Goal: Information Seeking & Learning: Learn about a topic

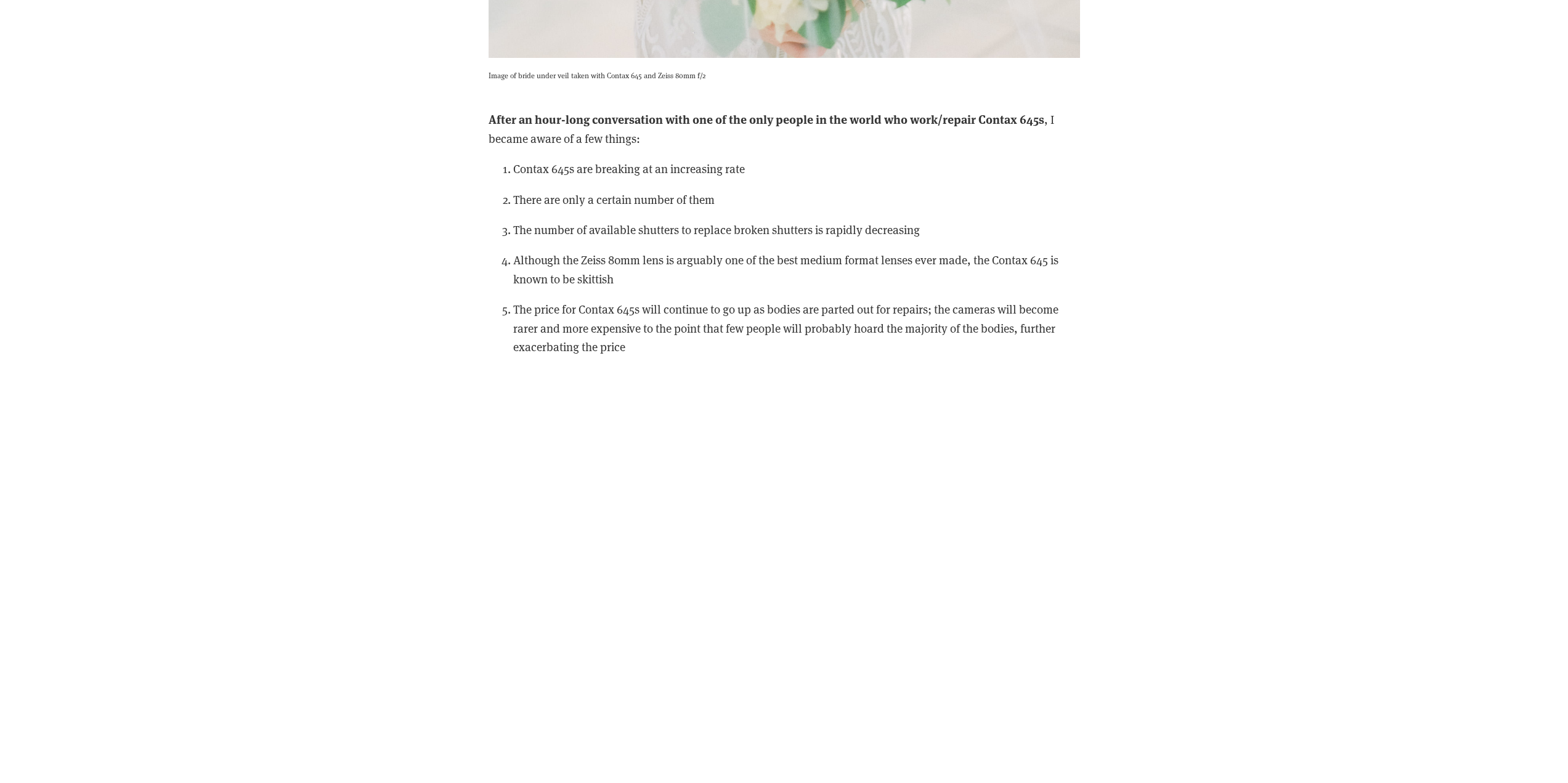
scroll to position [6837, 0]
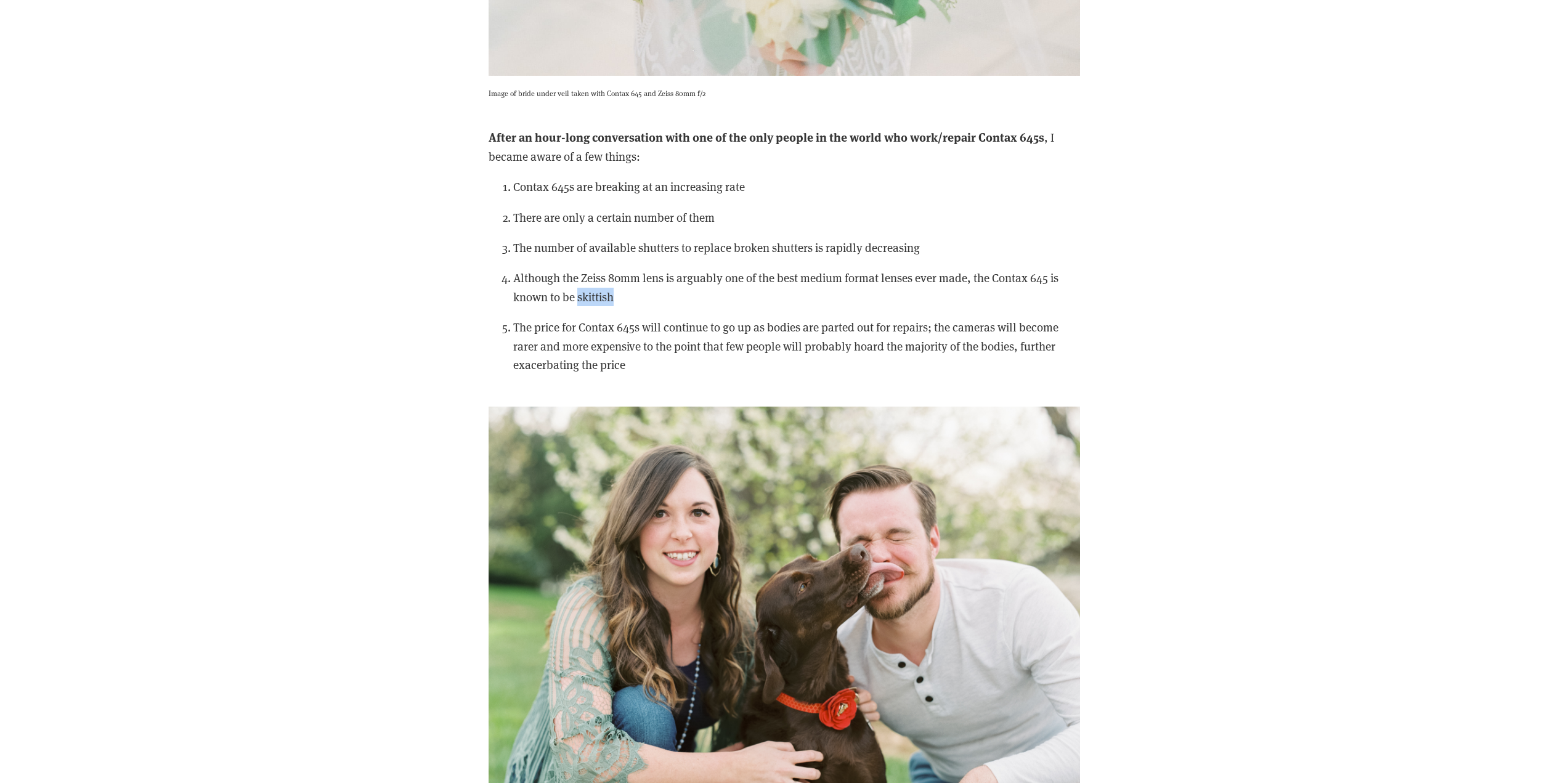
drag, startPoint x: 619, startPoint y: 297, endPoint x: 577, endPoint y: 296, distance: 42.0
click at [577, 296] on p "Although the Zeiss 80mm lens is arguably one of the best medium format lenses e…" at bounding box center [796, 287] width 567 height 37
click at [1089, 368] on div "After an hour-long conversation with one of the only people in the world who wo…" at bounding box center [784, 256] width 612 height 279
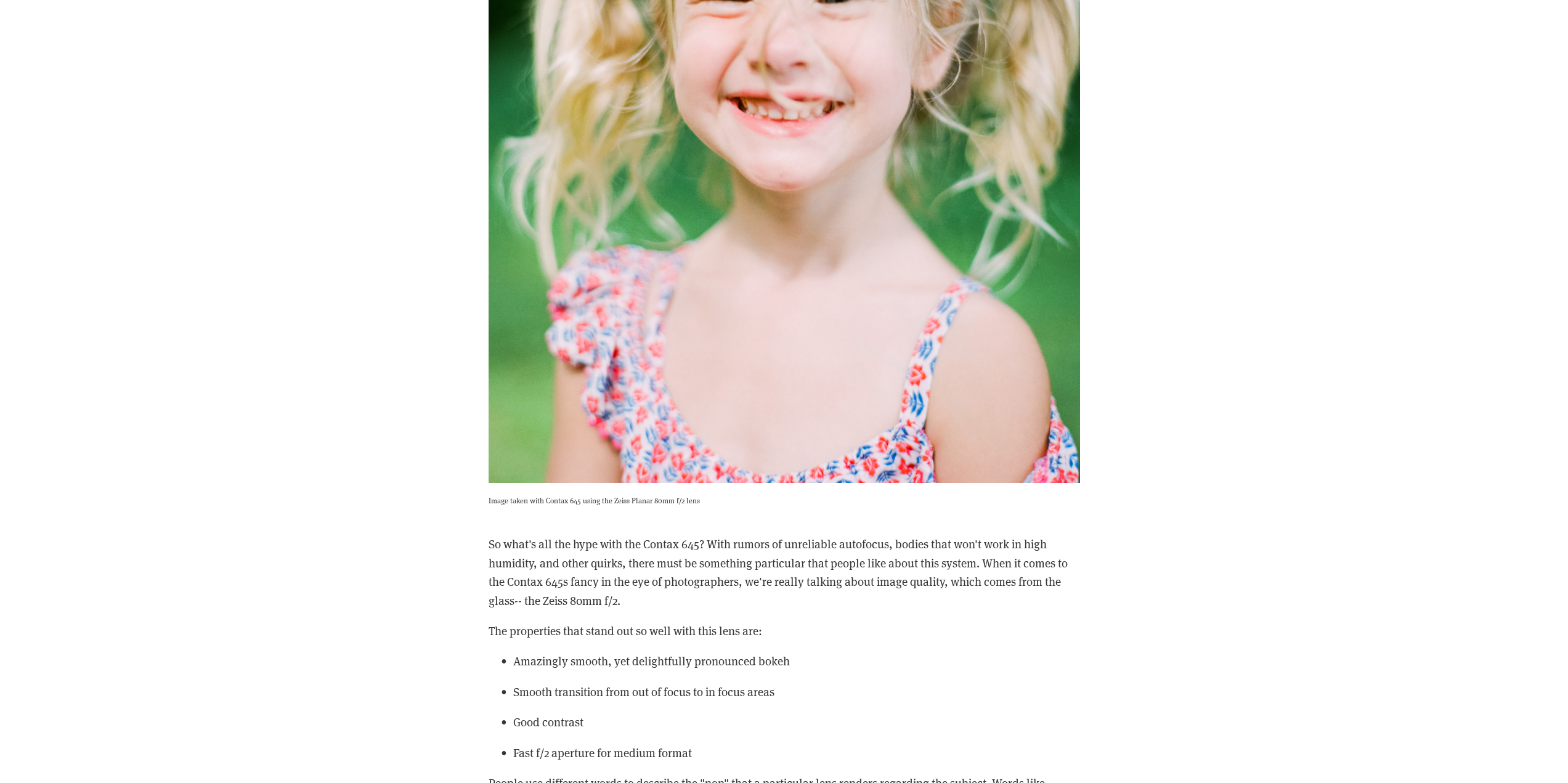
scroll to position [8500, 0]
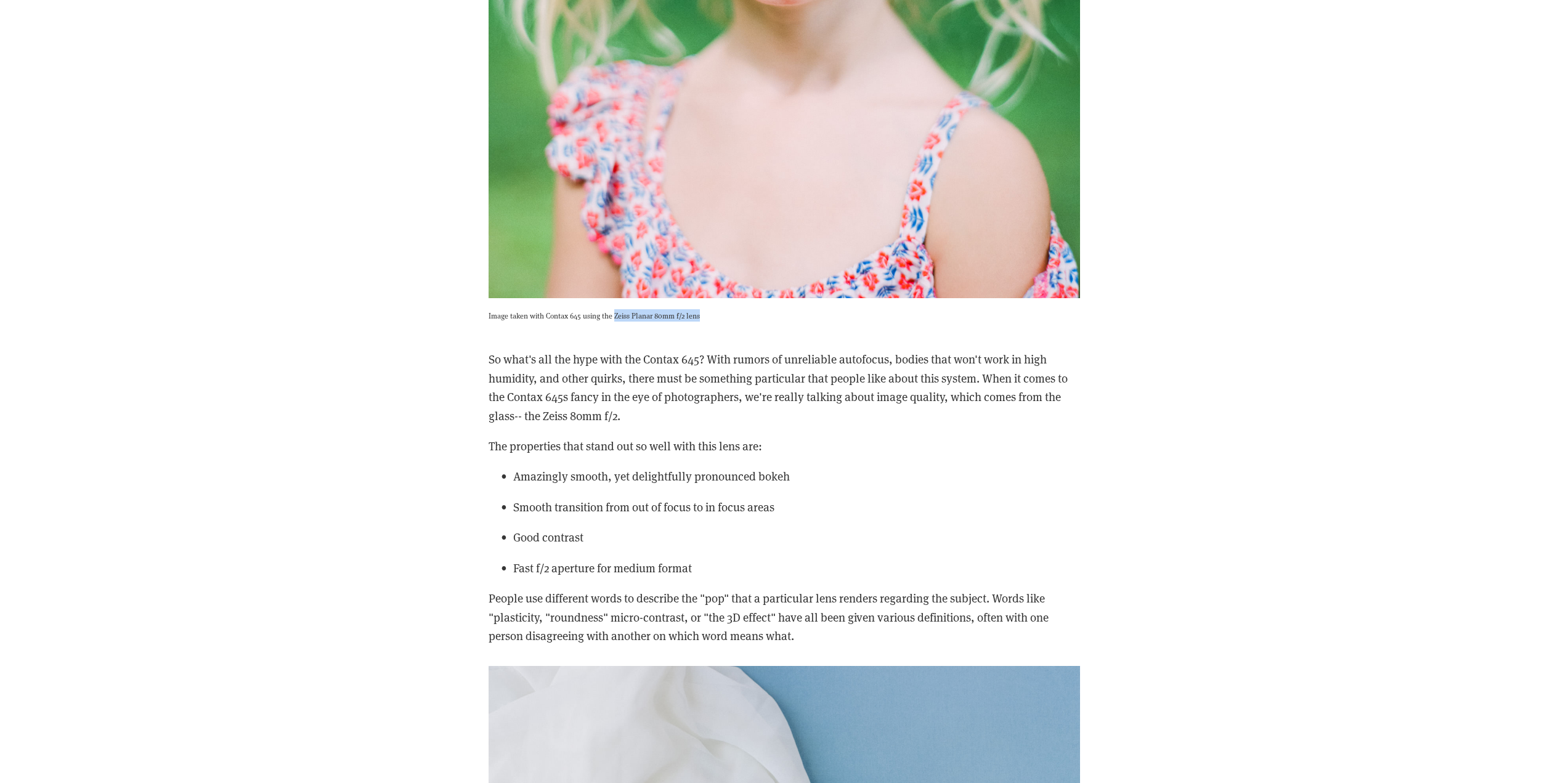
drag, startPoint x: 707, startPoint y: 316, endPoint x: 613, endPoint y: 315, distance: 94.0
click at [613, 315] on p "Image taken with Contax 645 using the Zeiss Planar 80mm f/2 lens" at bounding box center [784, 315] width 591 height 12
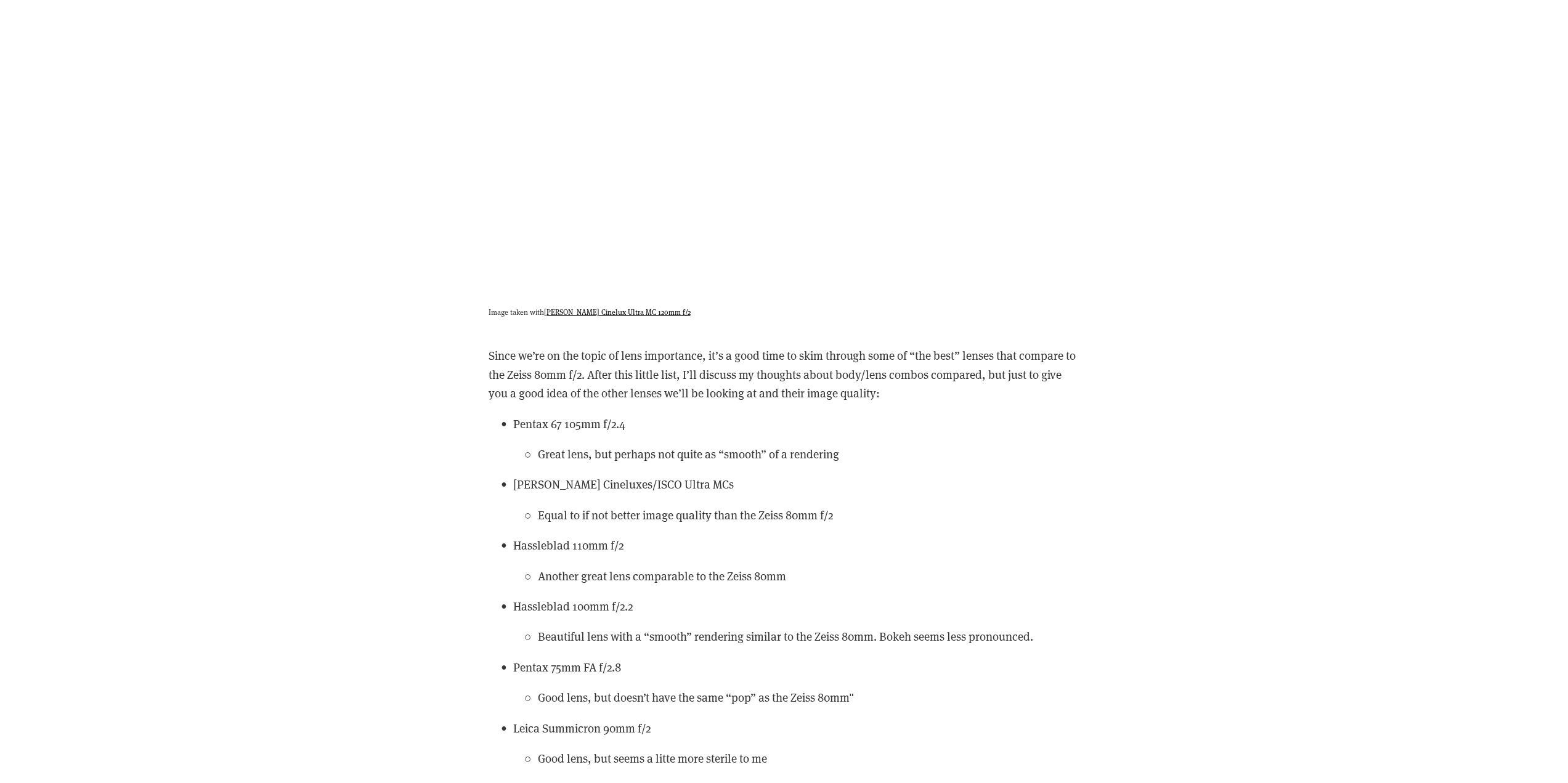
scroll to position [10903, 0]
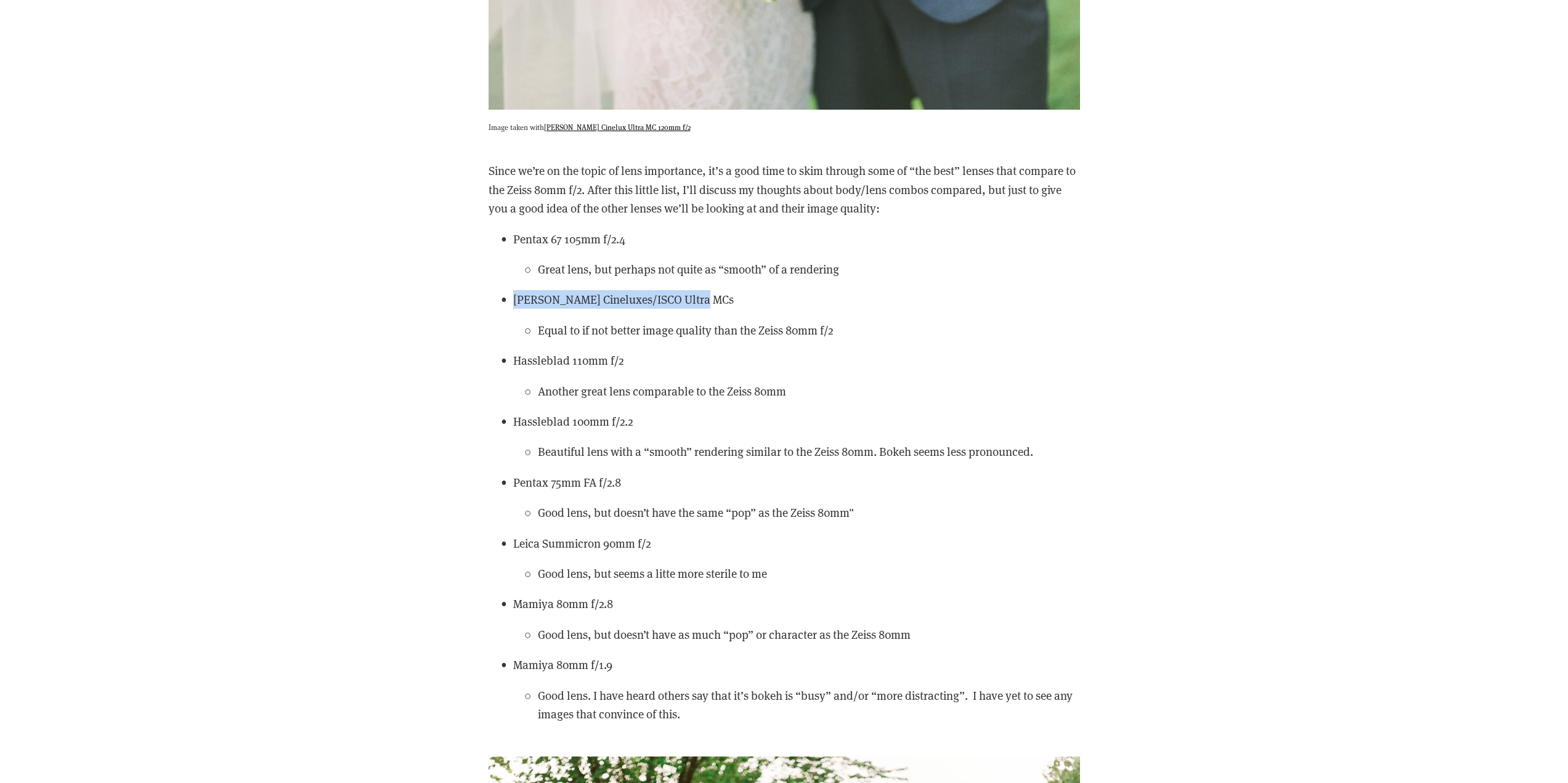
drag, startPoint x: 512, startPoint y: 295, endPoint x: 701, endPoint y: 302, distance: 189.1
click at [701, 302] on p "Schneider Cineluxes/ISCO Ultra MCs" at bounding box center [796, 298] width 567 height 18
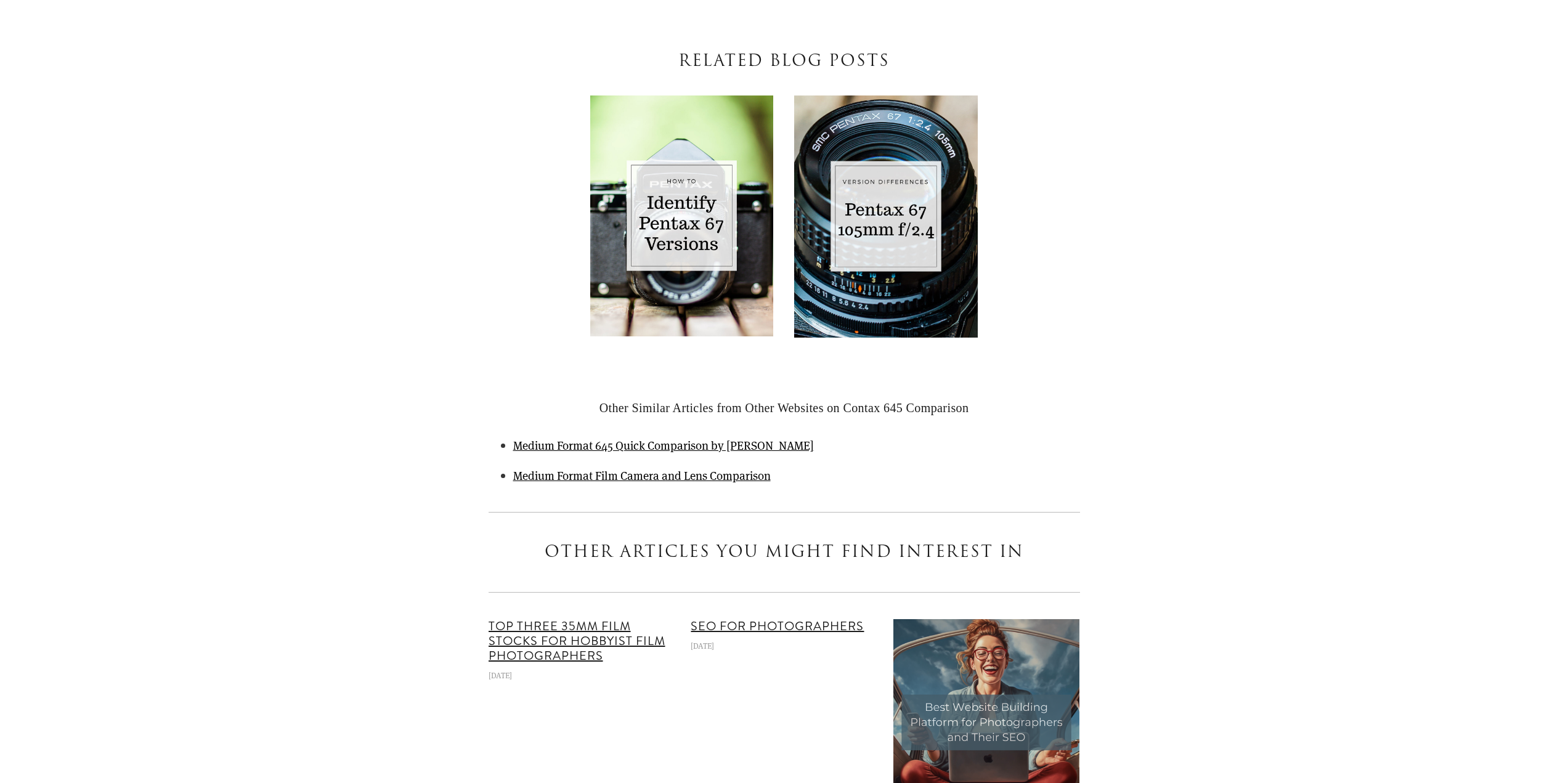
scroll to position [41022, 0]
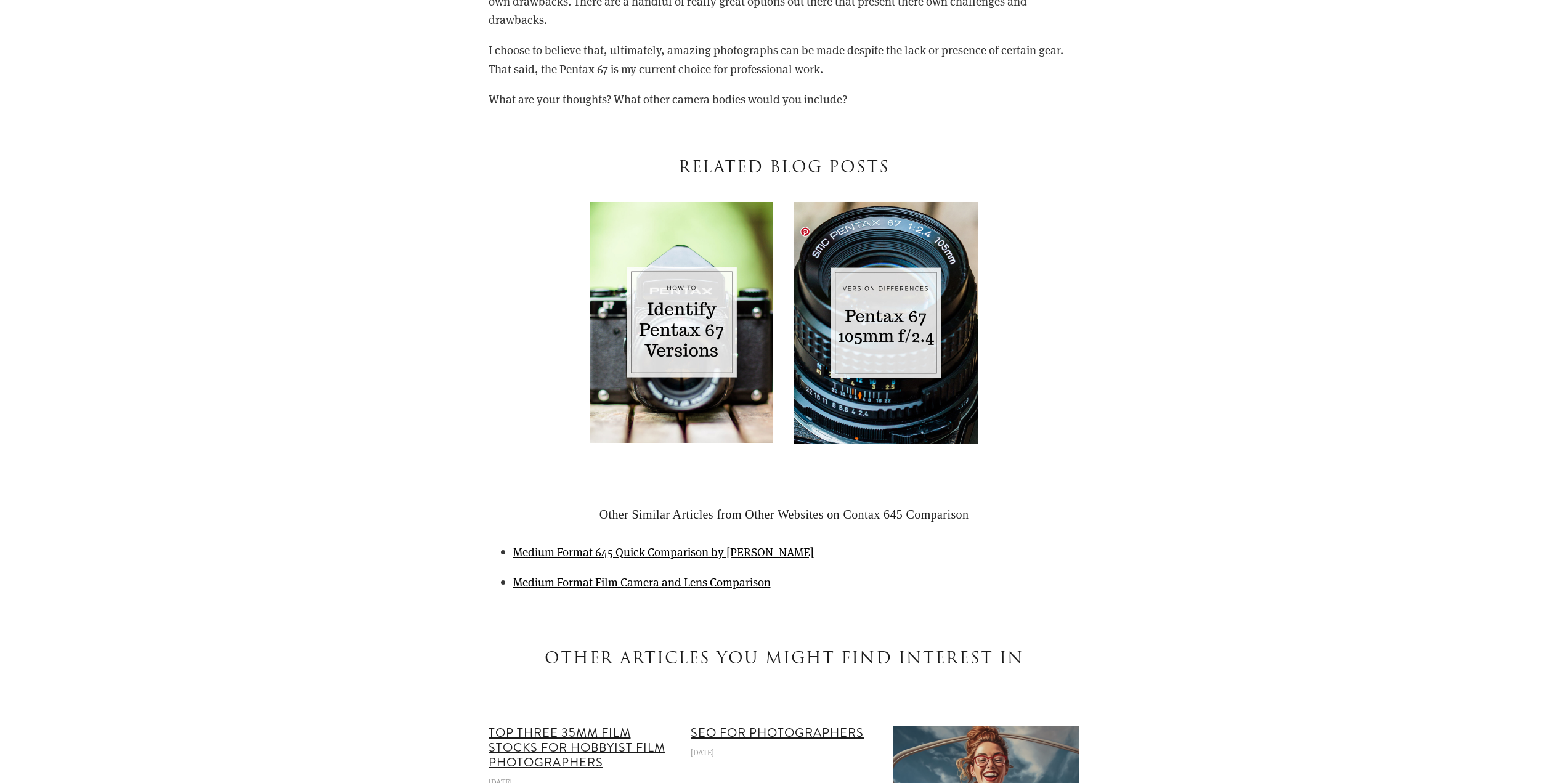
click at [895, 320] on img at bounding box center [885, 323] width 183 height 242
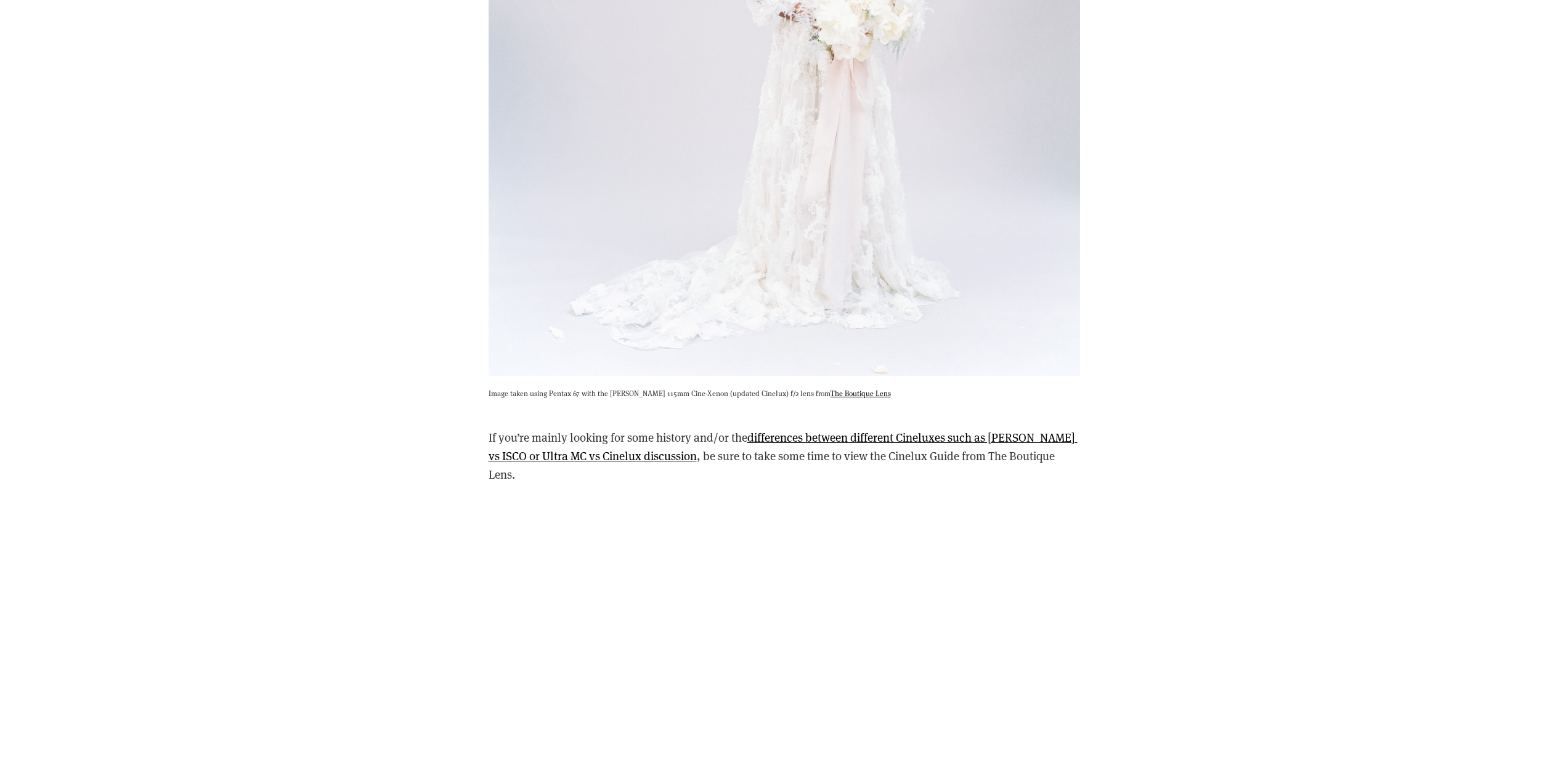
scroll to position [4989, 0]
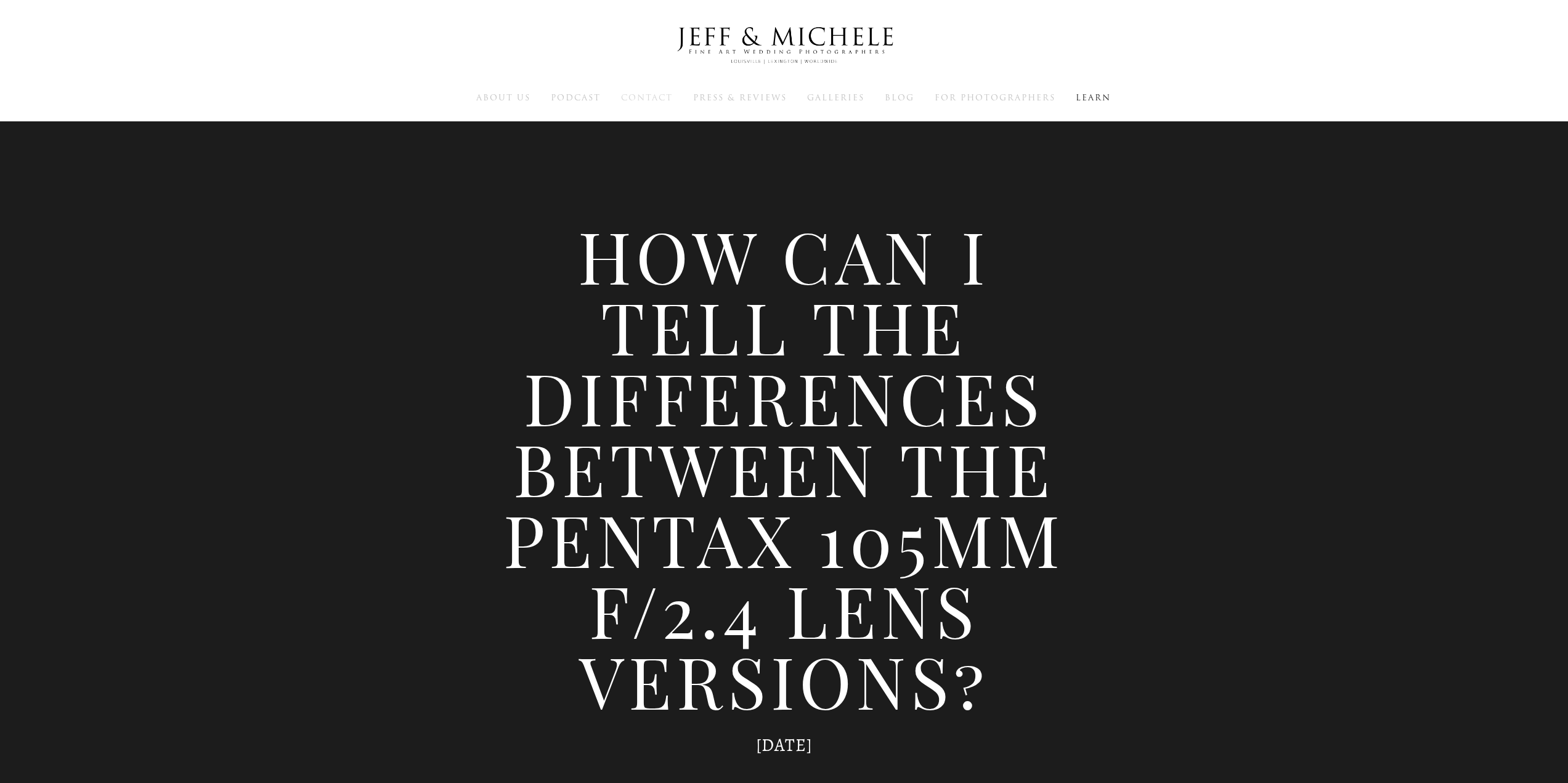
click at [645, 97] on span "Contact" at bounding box center [647, 98] width 52 height 12
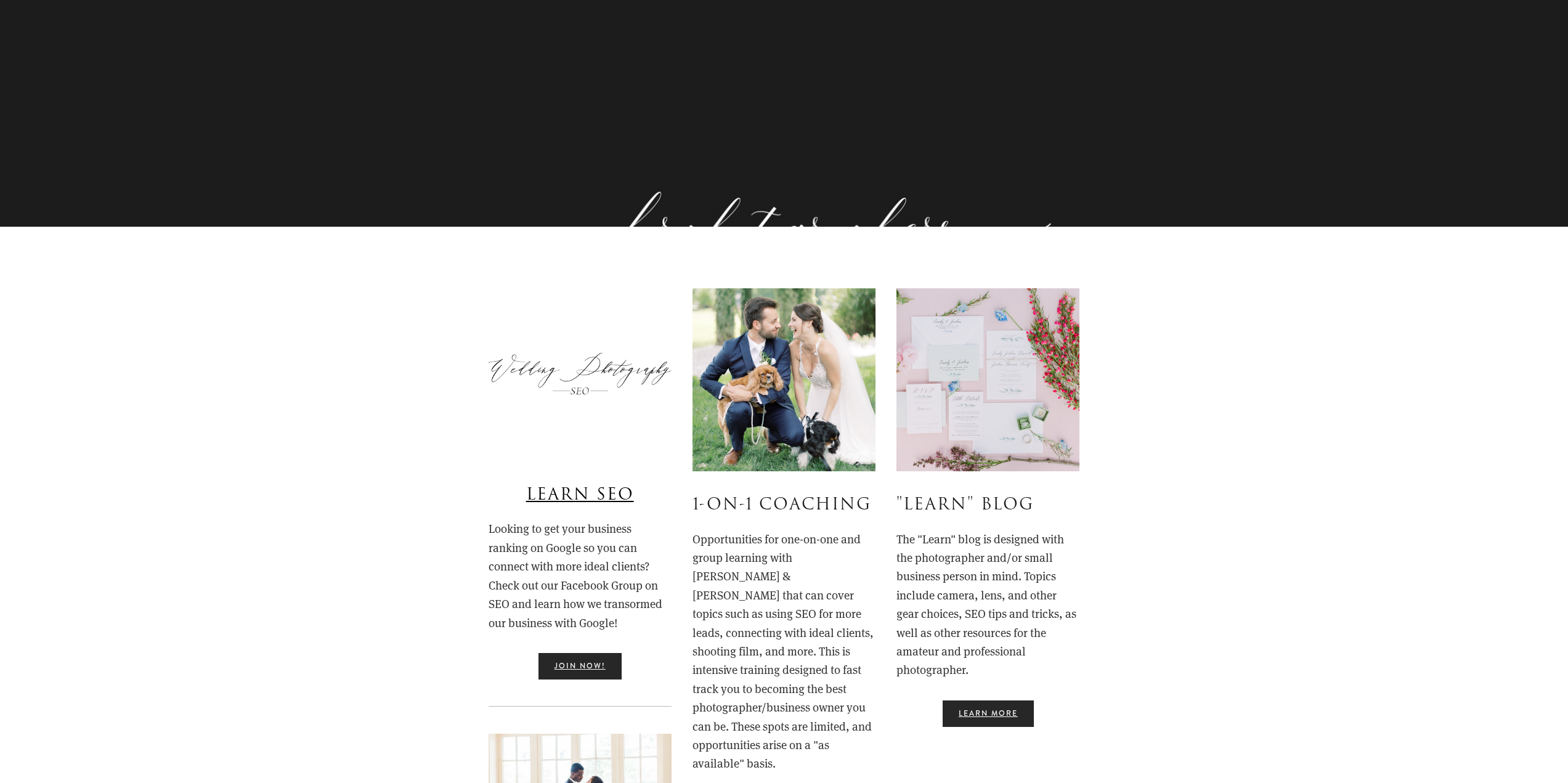
scroll to position [185, 0]
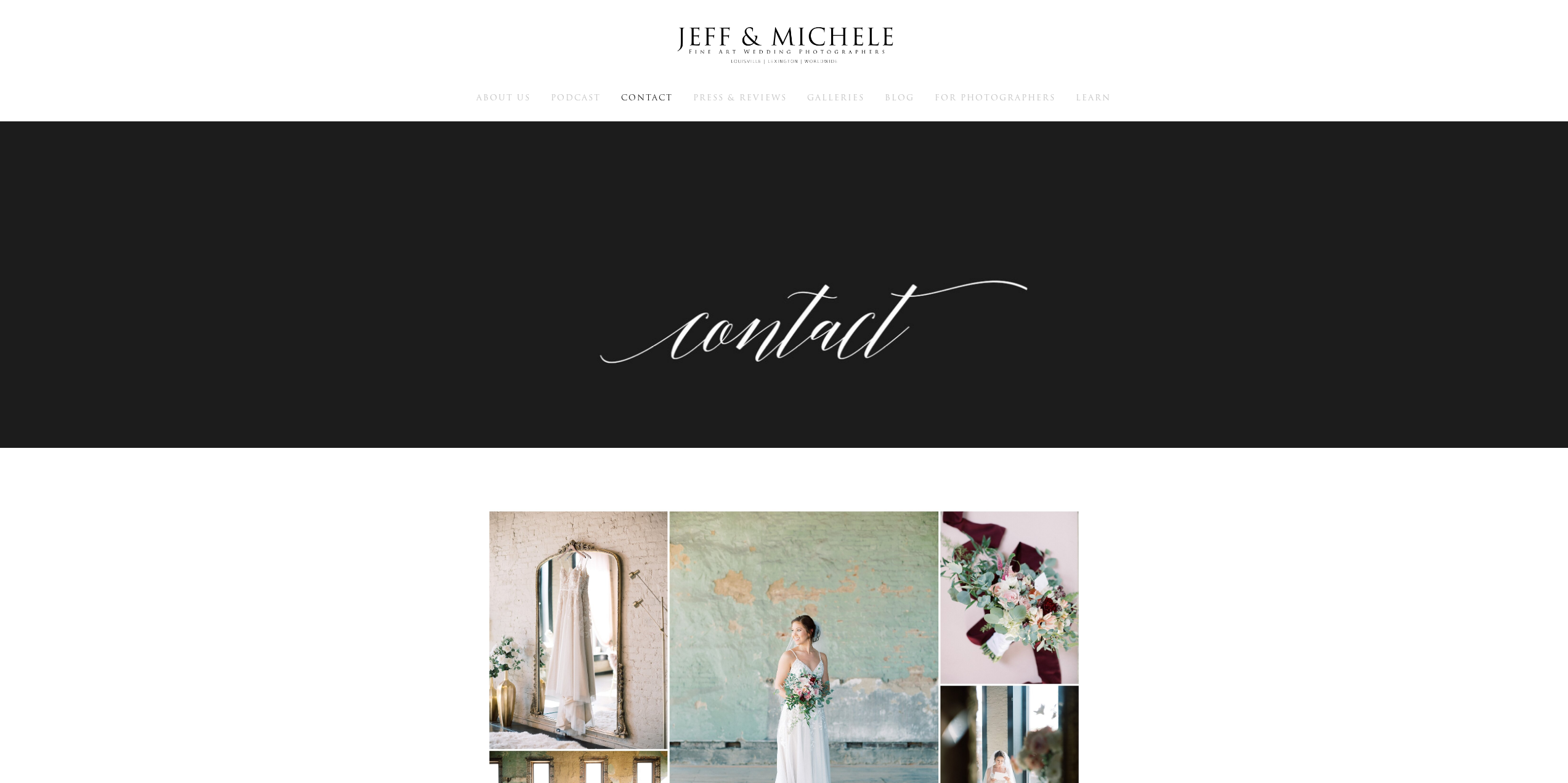
scroll to position [924, 0]
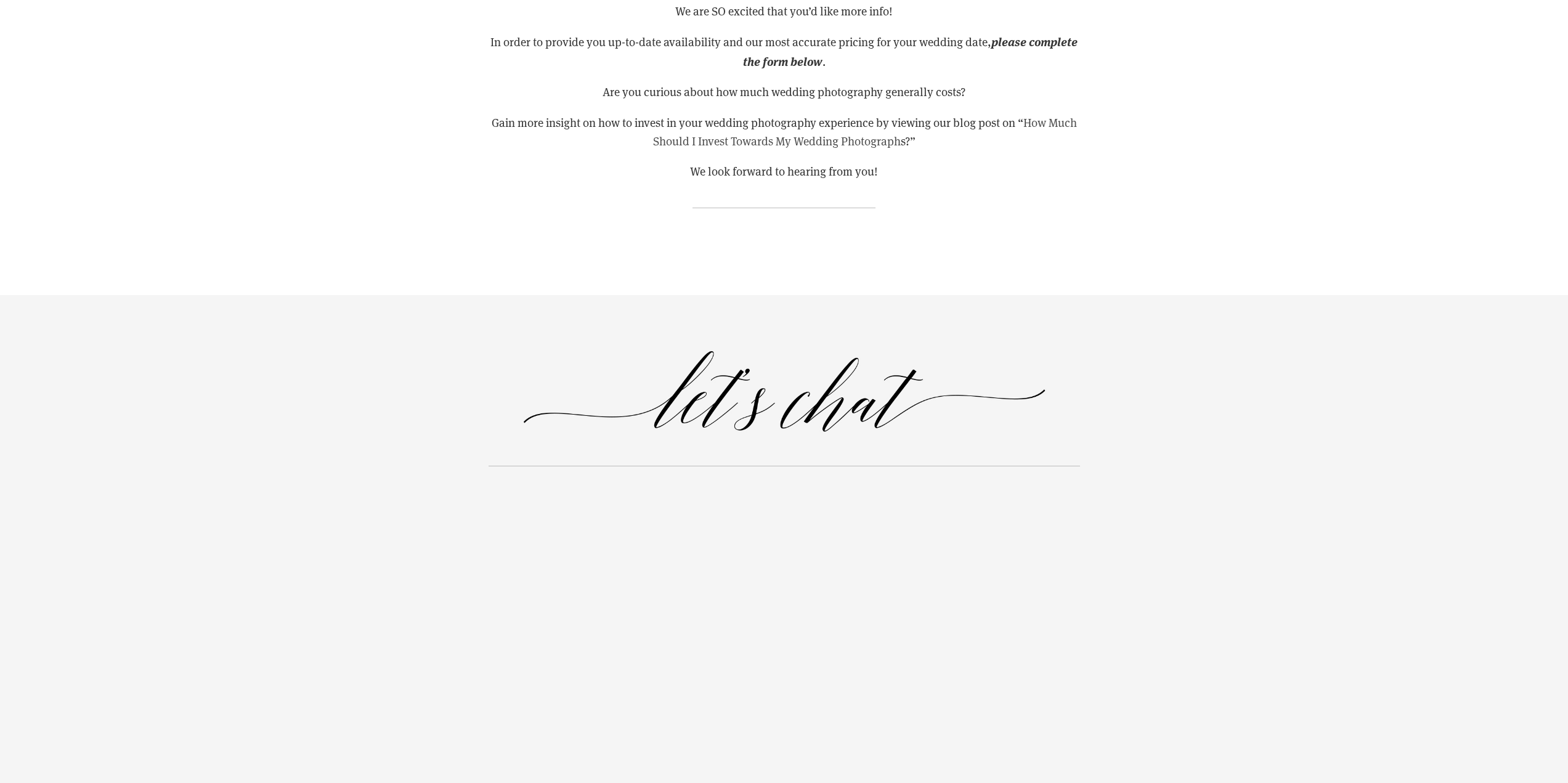
click at [820, 144] on link "How Much Should I Invest Towards My Wedding Photograph" at bounding box center [866, 130] width 426 height 34
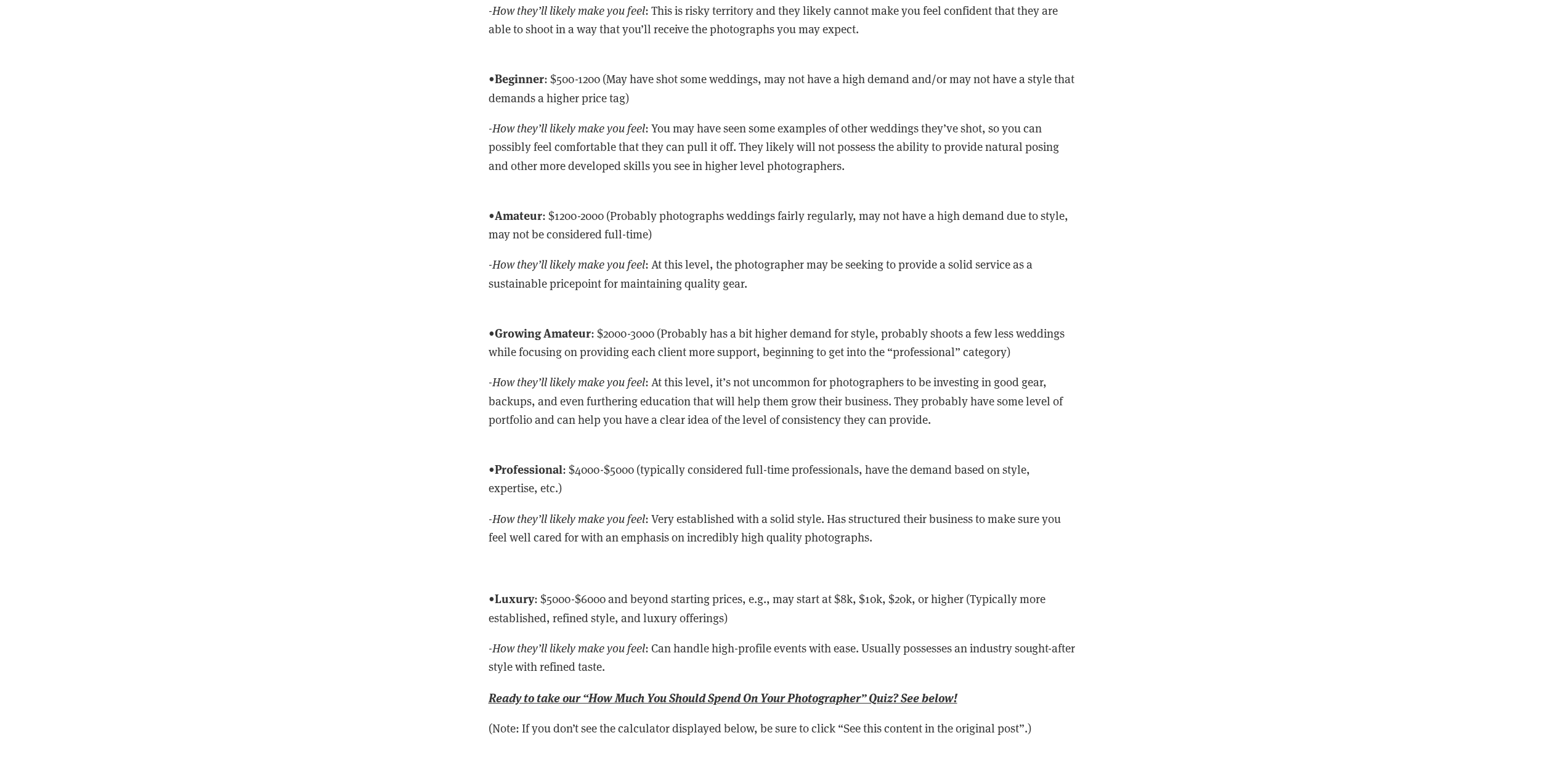
scroll to position [3326, 0]
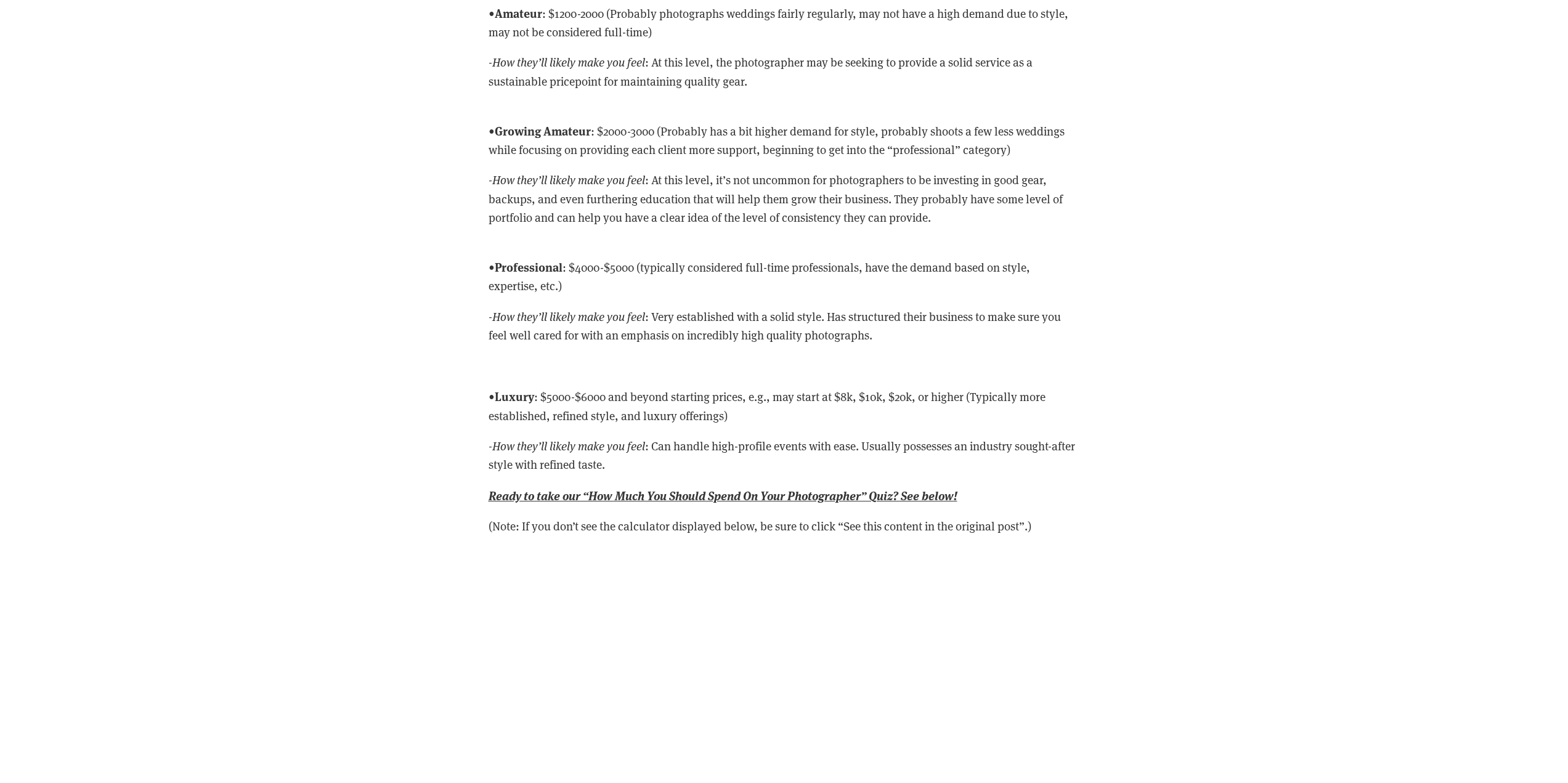
scroll to position [3531, 0]
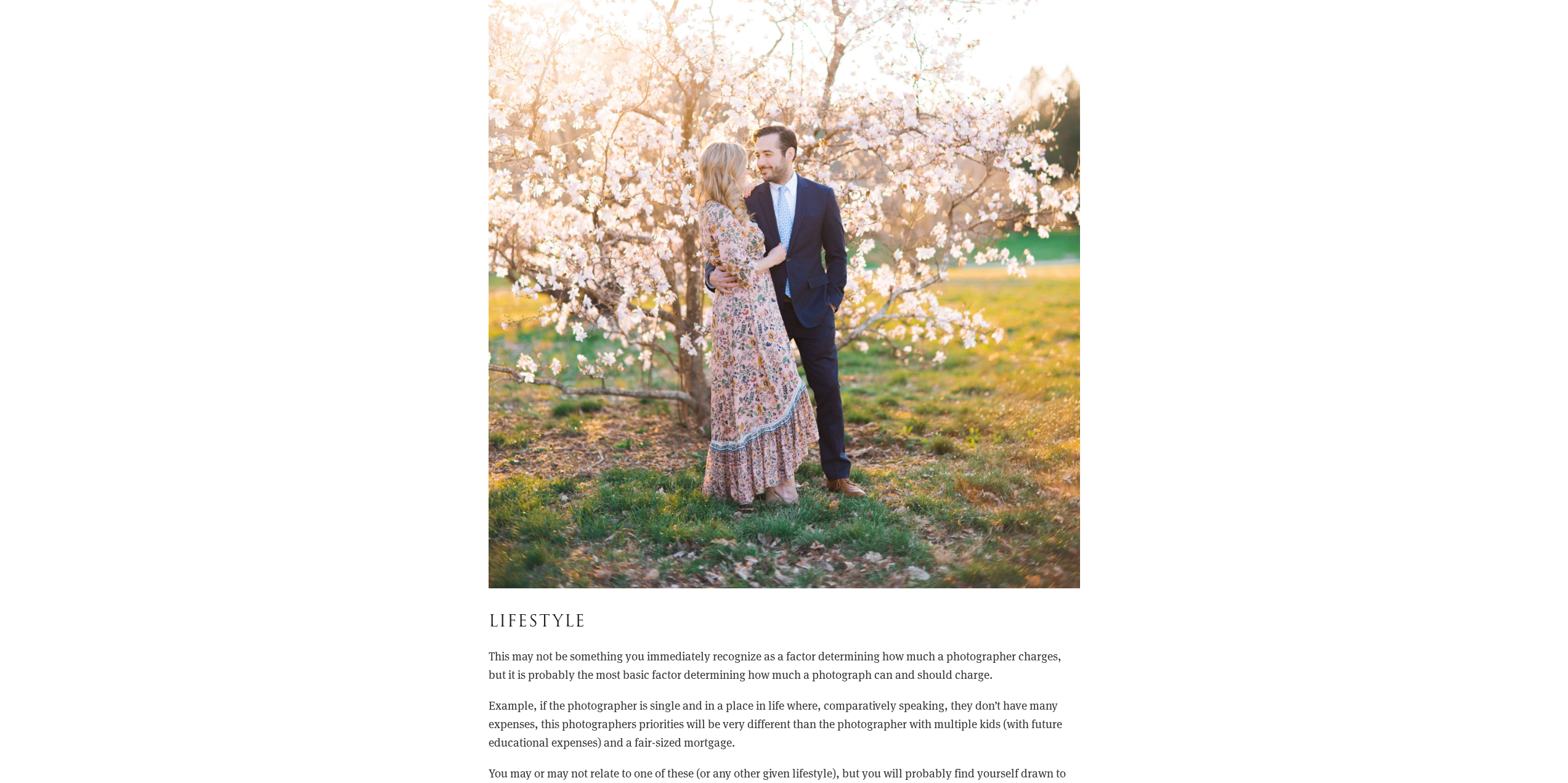
scroll to position [7966, 0]
